Goal: Task Accomplishment & Management: Complete application form

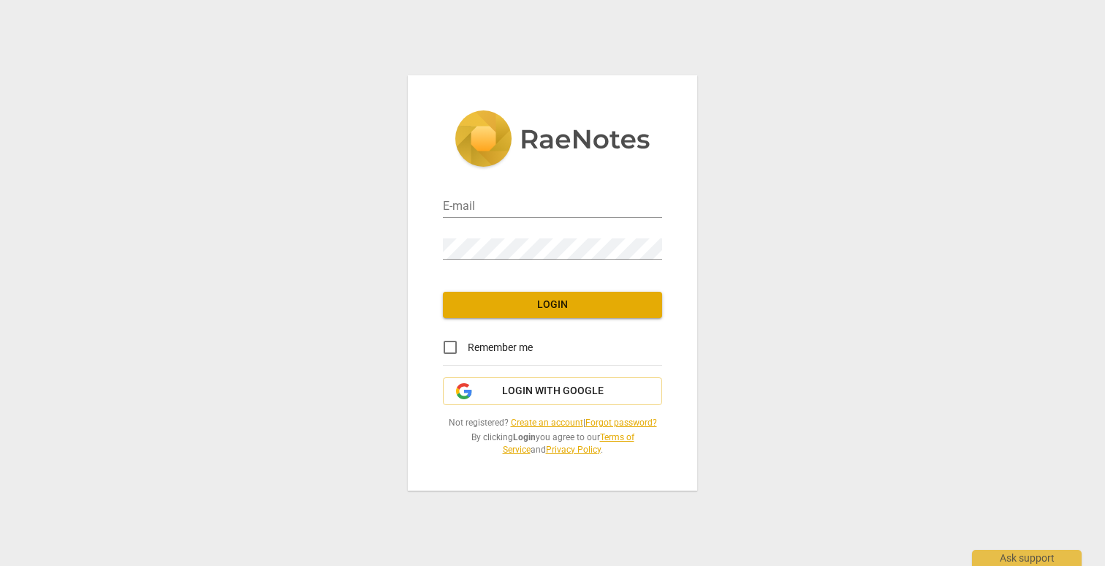
click at [558, 420] on link "Create an account" at bounding box center [547, 422] width 72 height 10
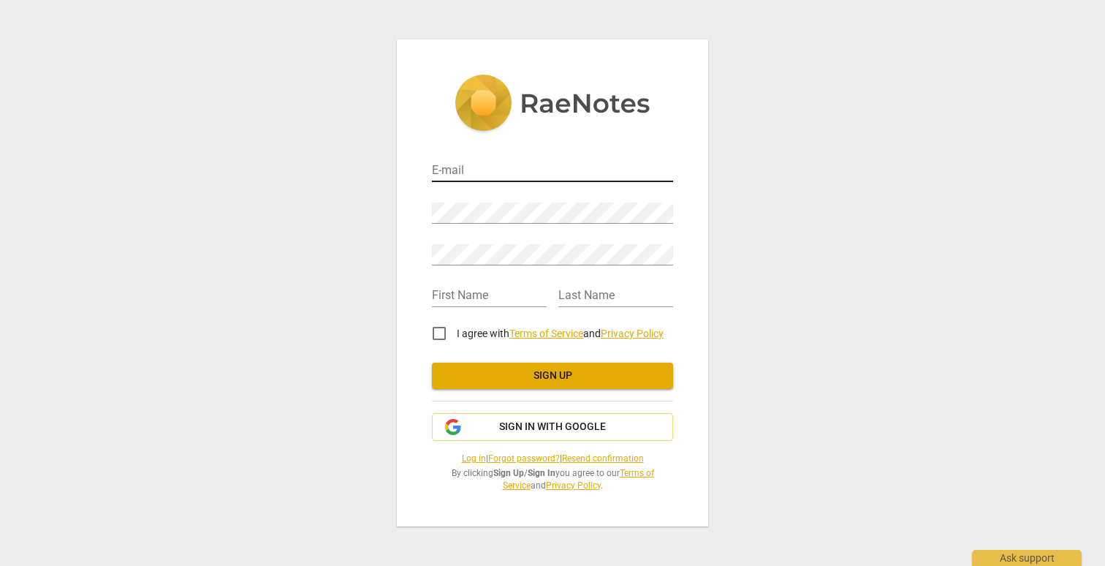
click at [453, 169] on input "email" at bounding box center [552, 171] width 241 height 21
type input "[PERSON_NAME][EMAIL_ADDRESS][DOMAIN_NAME]"
click at [346, 211] on div "E-mail [PERSON_NAME][EMAIL_ADDRESS][DOMAIN_NAME] Password Retype Password First…" at bounding box center [552, 283] width 1105 height 566
click at [520, 299] on input "text" at bounding box center [489, 296] width 115 height 21
type input "[PERSON_NAME]"
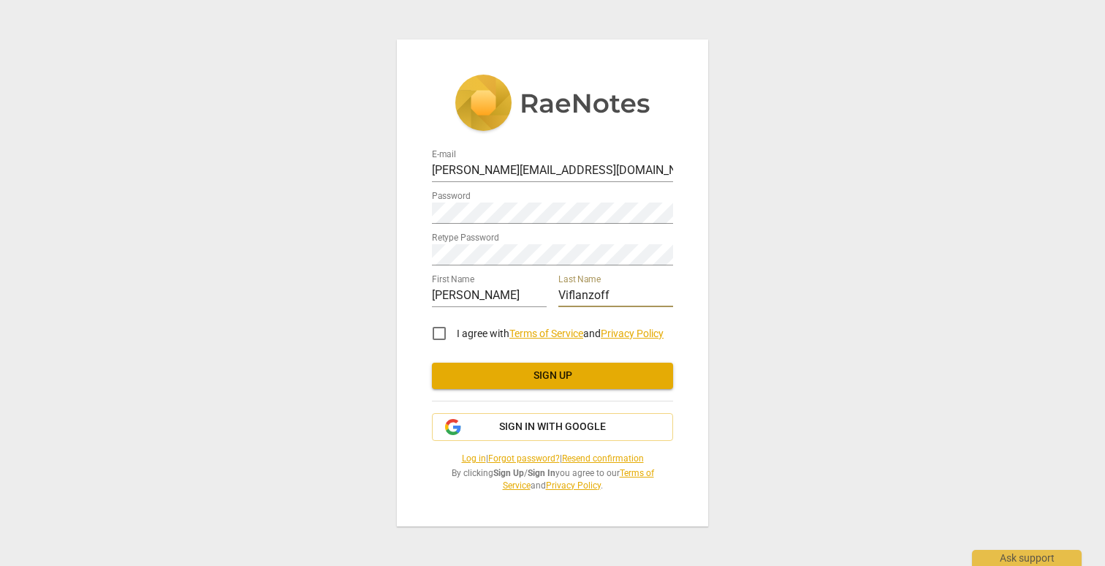
type input "Viflanzoff"
click at [446, 344] on input "I agree with Terms of Service and Privacy Policy" at bounding box center [439, 333] width 35 height 35
checkbox input "true"
click at [496, 382] on span "Sign up" at bounding box center [553, 375] width 218 height 15
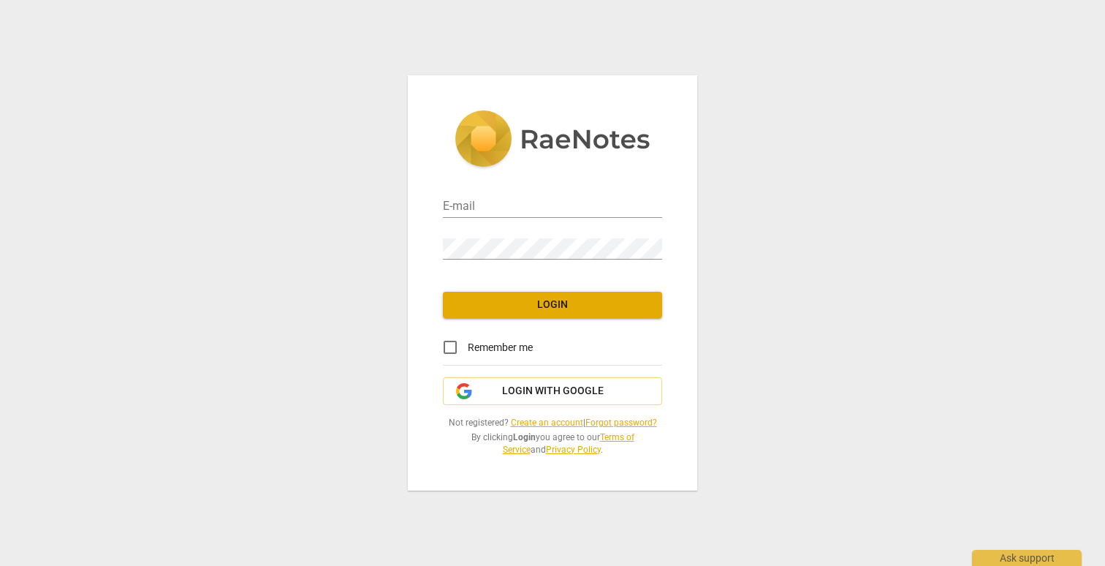
type input "[PERSON_NAME][EMAIL_ADDRESS][DOMAIN_NAME]"
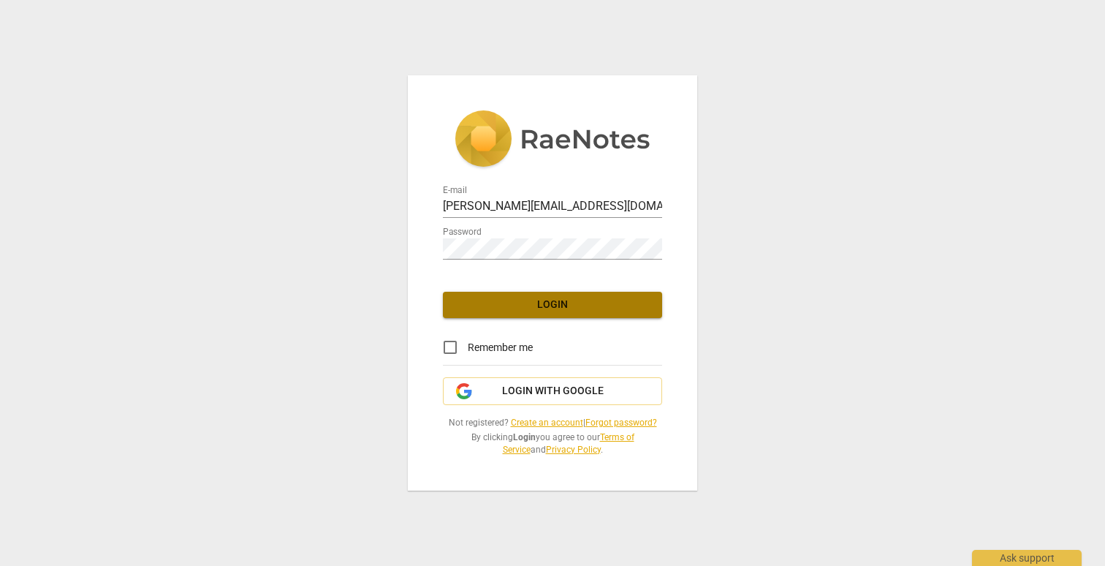
click at [485, 309] on span "Login" at bounding box center [553, 305] width 196 height 15
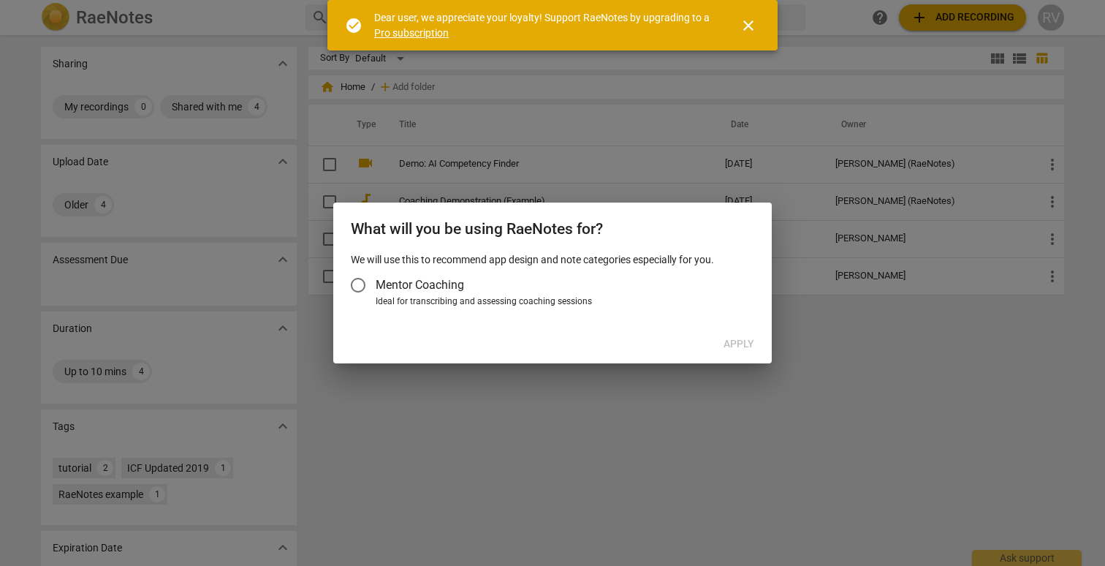
click at [743, 29] on span "close" at bounding box center [749, 26] width 18 height 18
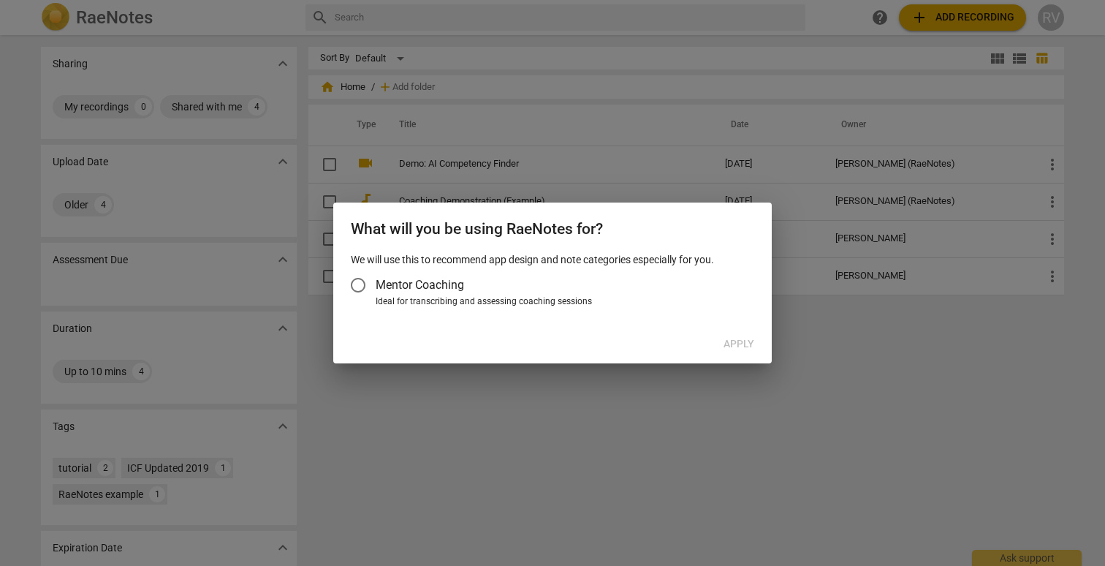
click at [356, 287] on input "Mentor Coaching" at bounding box center [358, 285] width 35 height 35
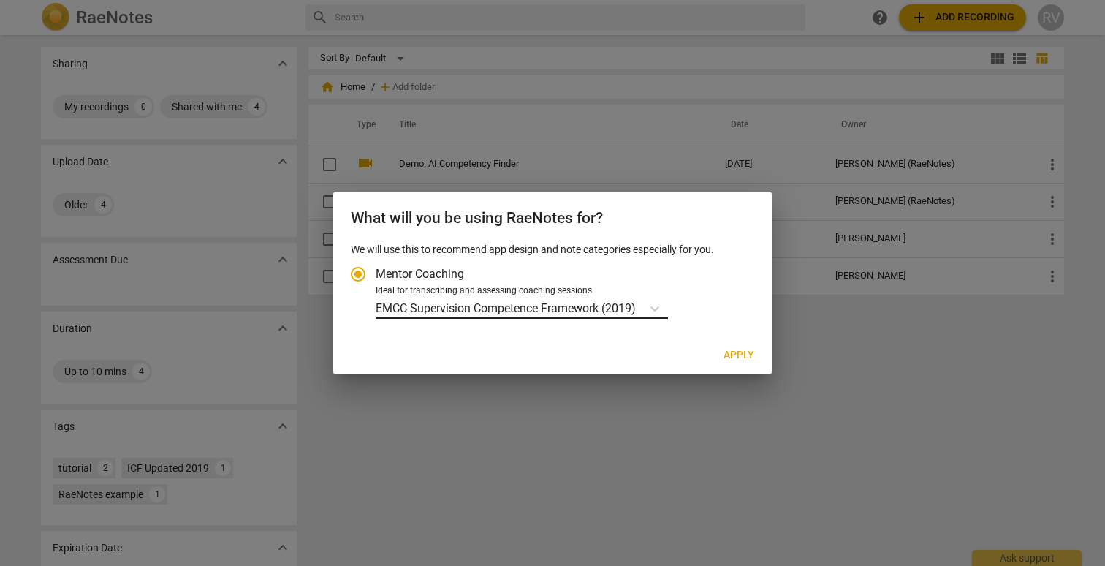
click at [437, 307] on p "EMCC Supervision Competence Framework (2019)" at bounding box center [506, 308] width 260 height 17
click at [0, 0] on input "Ideal for transcribing and assessing coaching sessions EMCC Supervision Compete…" at bounding box center [0, 0] width 0 height 0
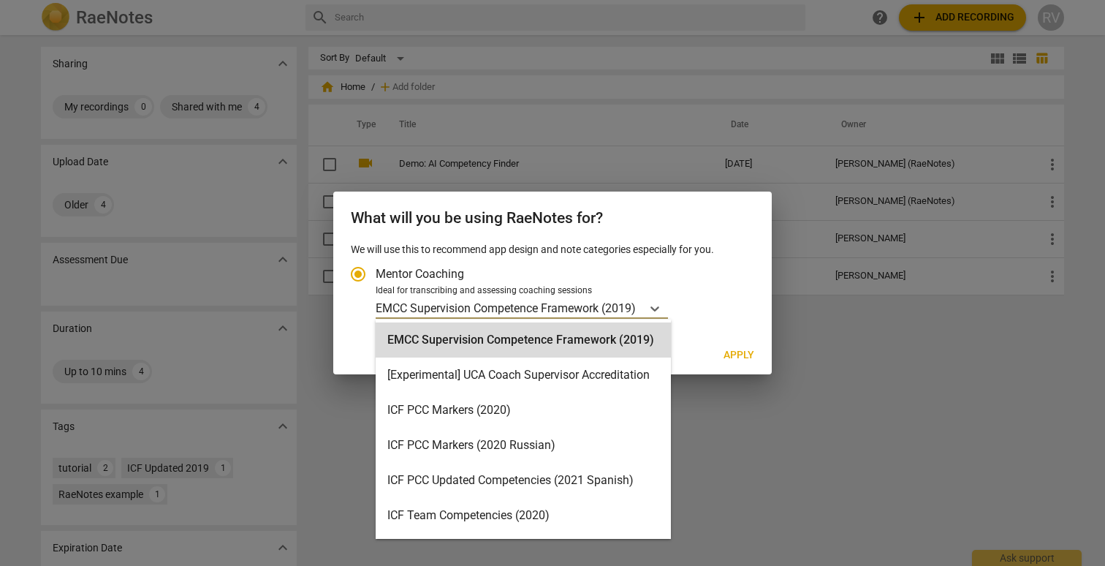
click at [773, 301] on div at bounding box center [552, 283] width 1105 height 566
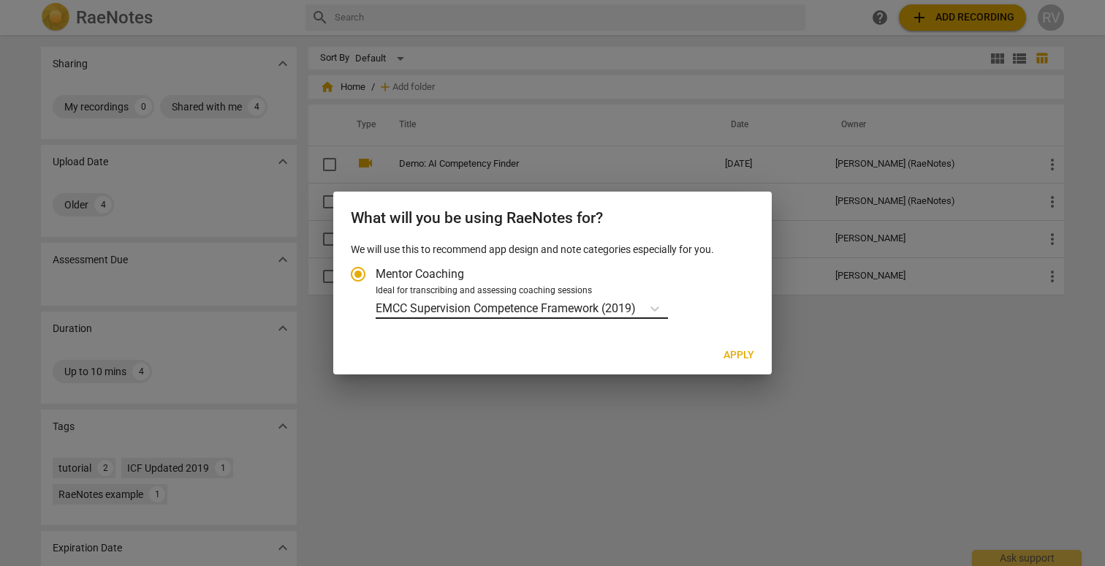
click at [622, 300] on p "EMCC Supervision Competence Framework (2019)" at bounding box center [506, 308] width 260 height 17
click at [0, 0] on input "Ideal for transcribing and assessing coaching sessions EMCC Supervision Compete…" at bounding box center [0, 0] width 0 height 0
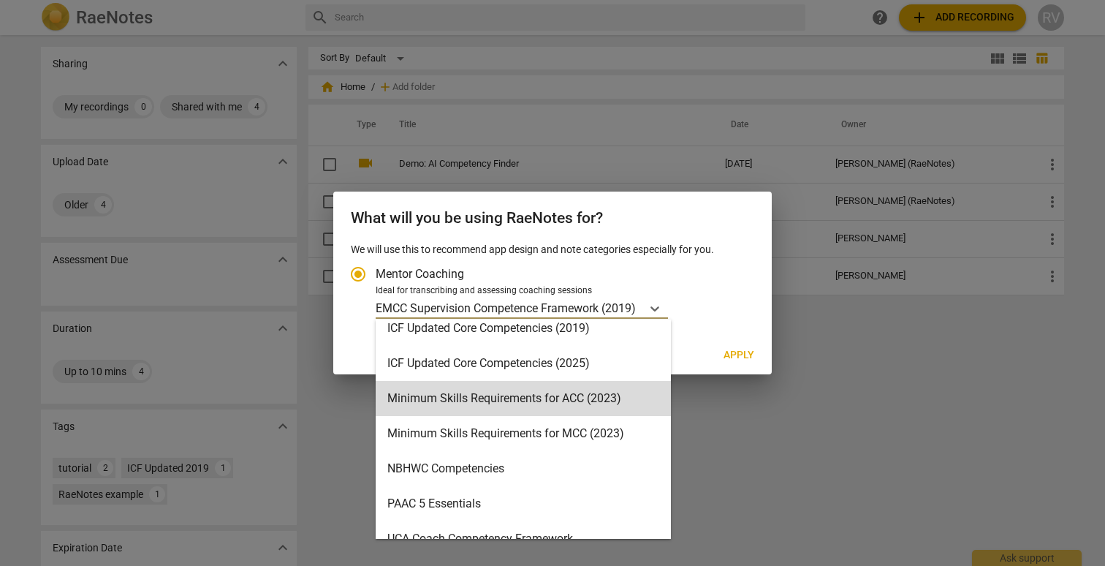
scroll to position [299, 0]
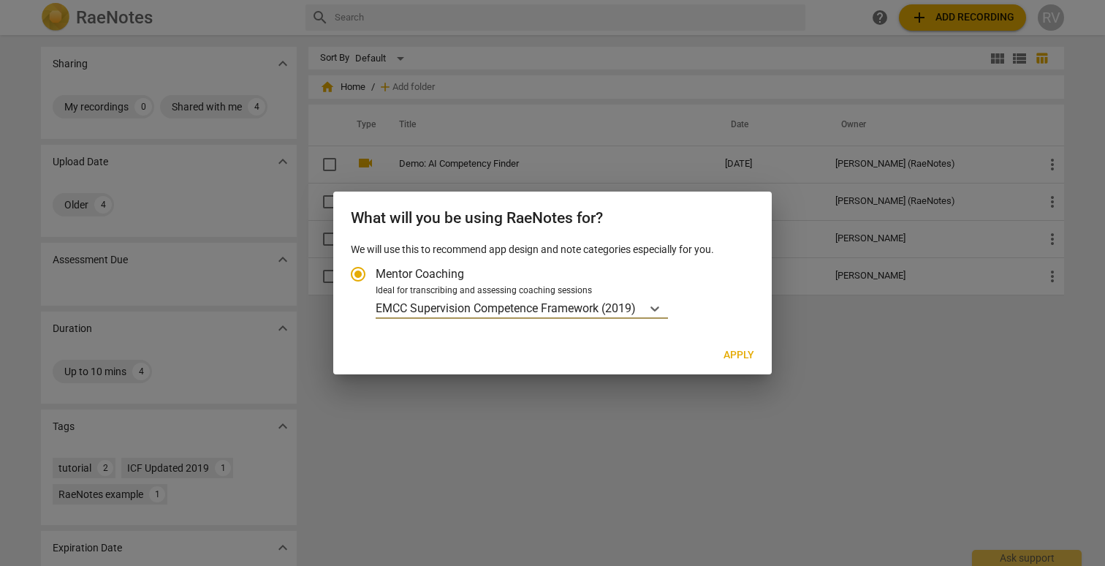
click at [428, 303] on p "EMCC Supervision Competence Framework (2019)" at bounding box center [506, 308] width 260 height 17
click at [0, 0] on input "Ideal for transcribing and assessing coaching sessions option EMCC Supervision …" at bounding box center [0, 0] width 0 height 0
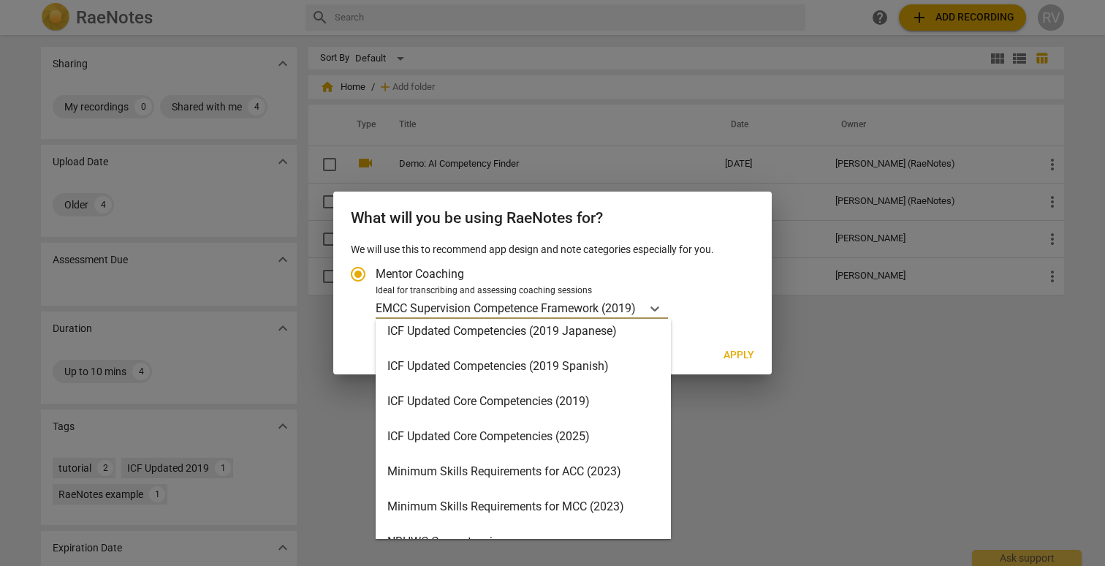
scroll to position [348, 0]
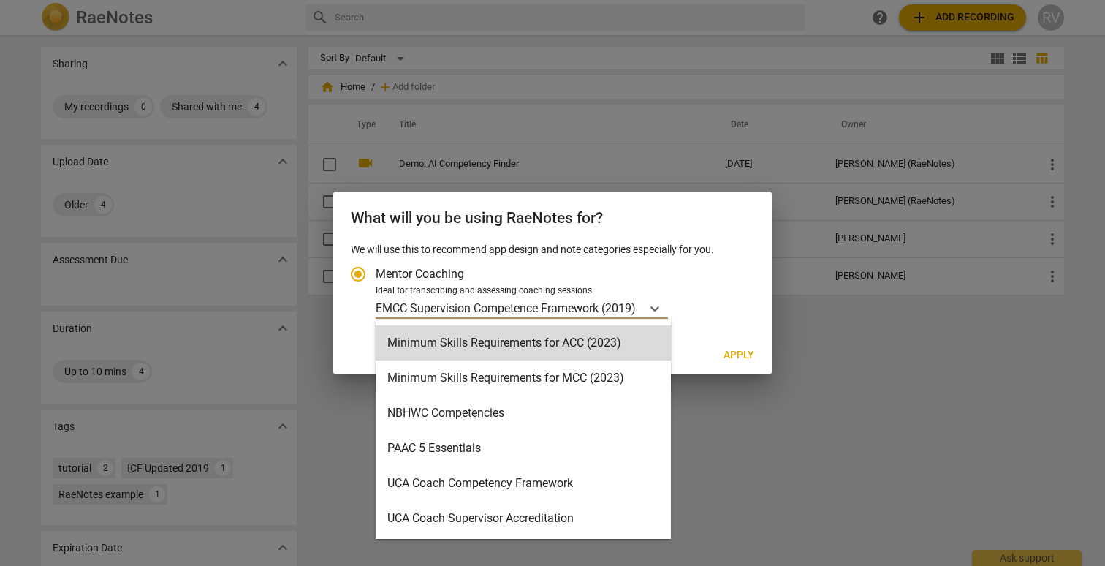
click at [434, 344] on div "Minimum Skills Requirements for ACC (2023)" at bounding box center [523, 342] width 295 height 35
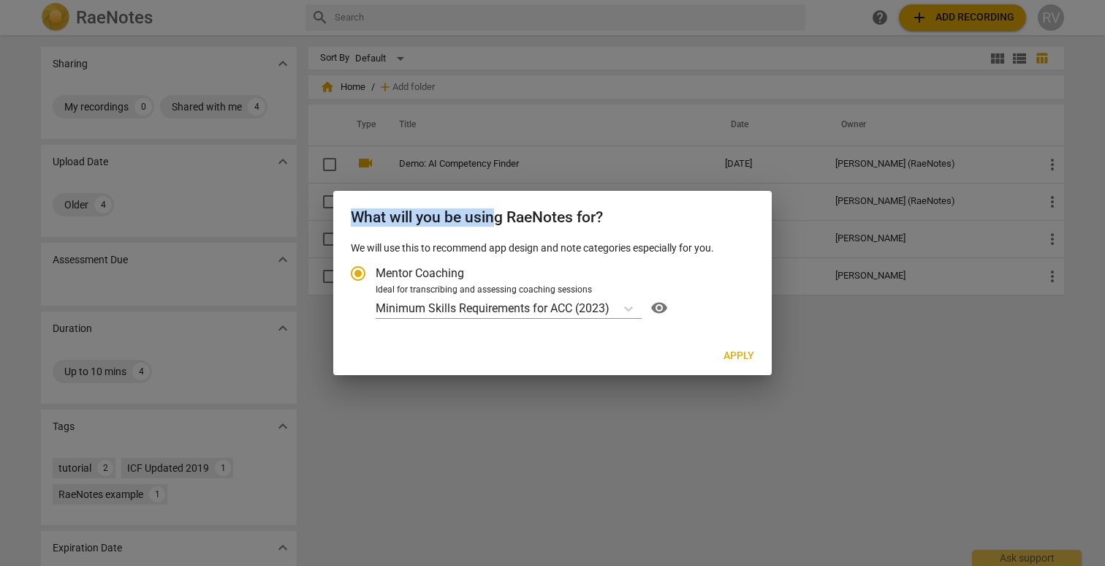
drag, startPoint x: 495, startPoint y: 208, endPoint x: 498, endPoint y: 380, distance: 171.8
click at [498, 380] on div "What will you be using RaeNotes for? We will use this to recommend app design a…" at bounding box center [552, 283] width 1105 height 566
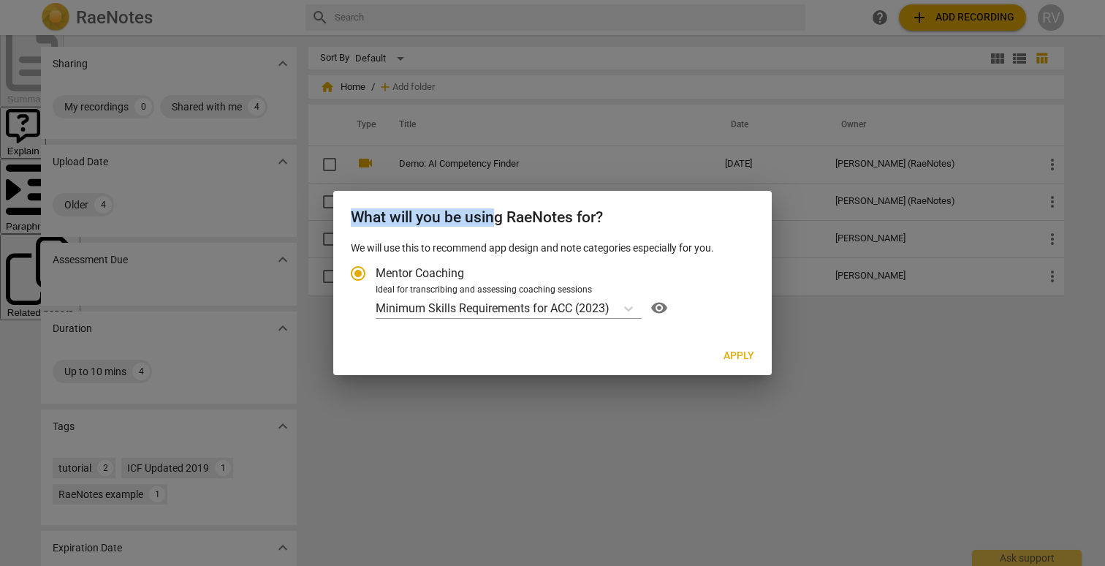
click at [726, 349] on span "Apply" at bounding box center [739, 356] width 31 height 15
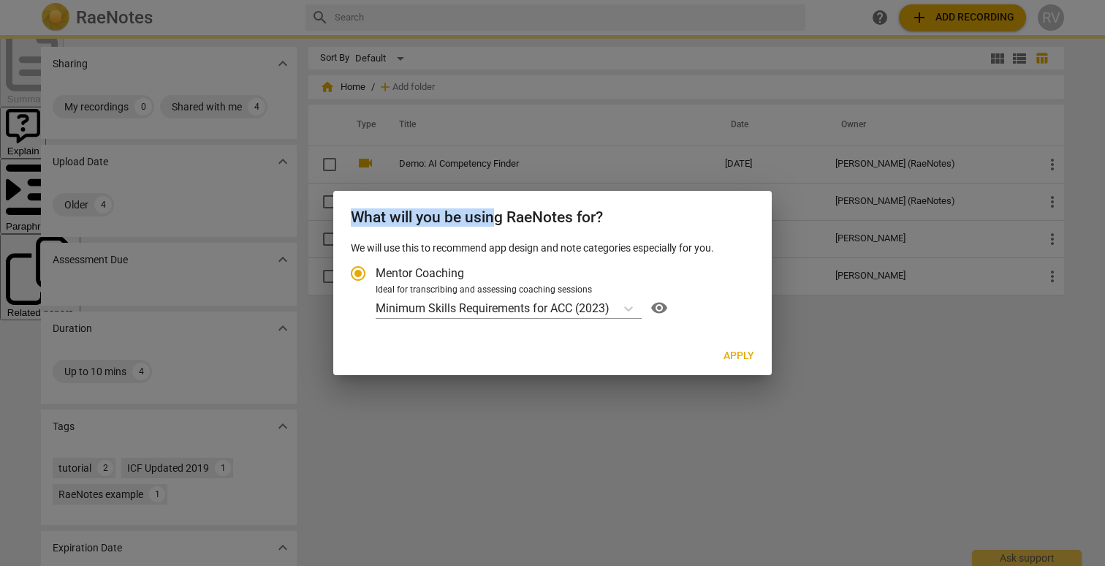
radio input "false"
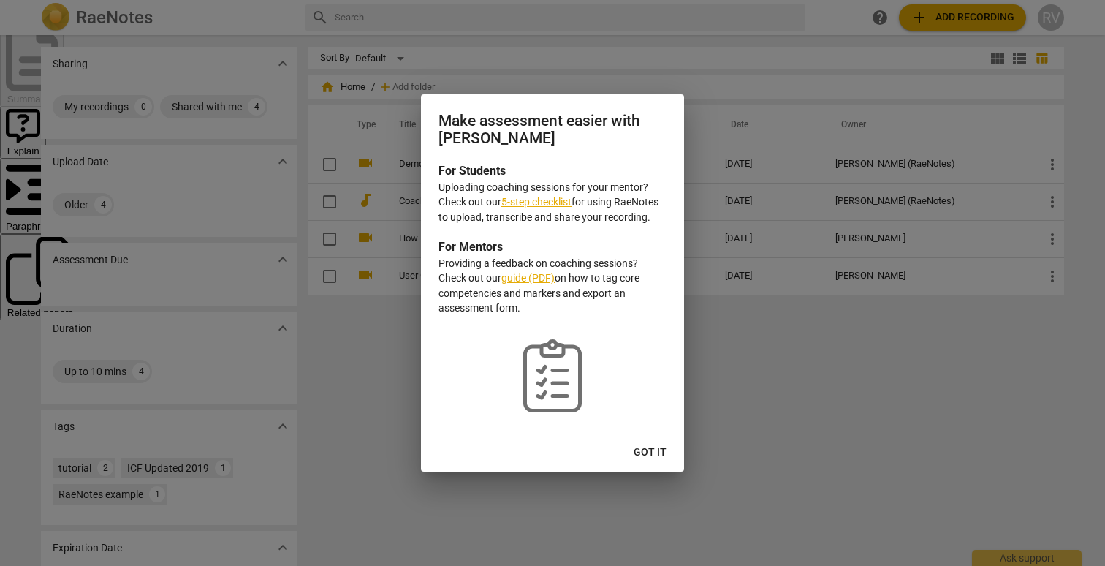
click at [645, 452] on span "Got it" at bounding box center [650, 452] width 33 height 15
